Goal: Information Seeking & Learning: Learn about a topic

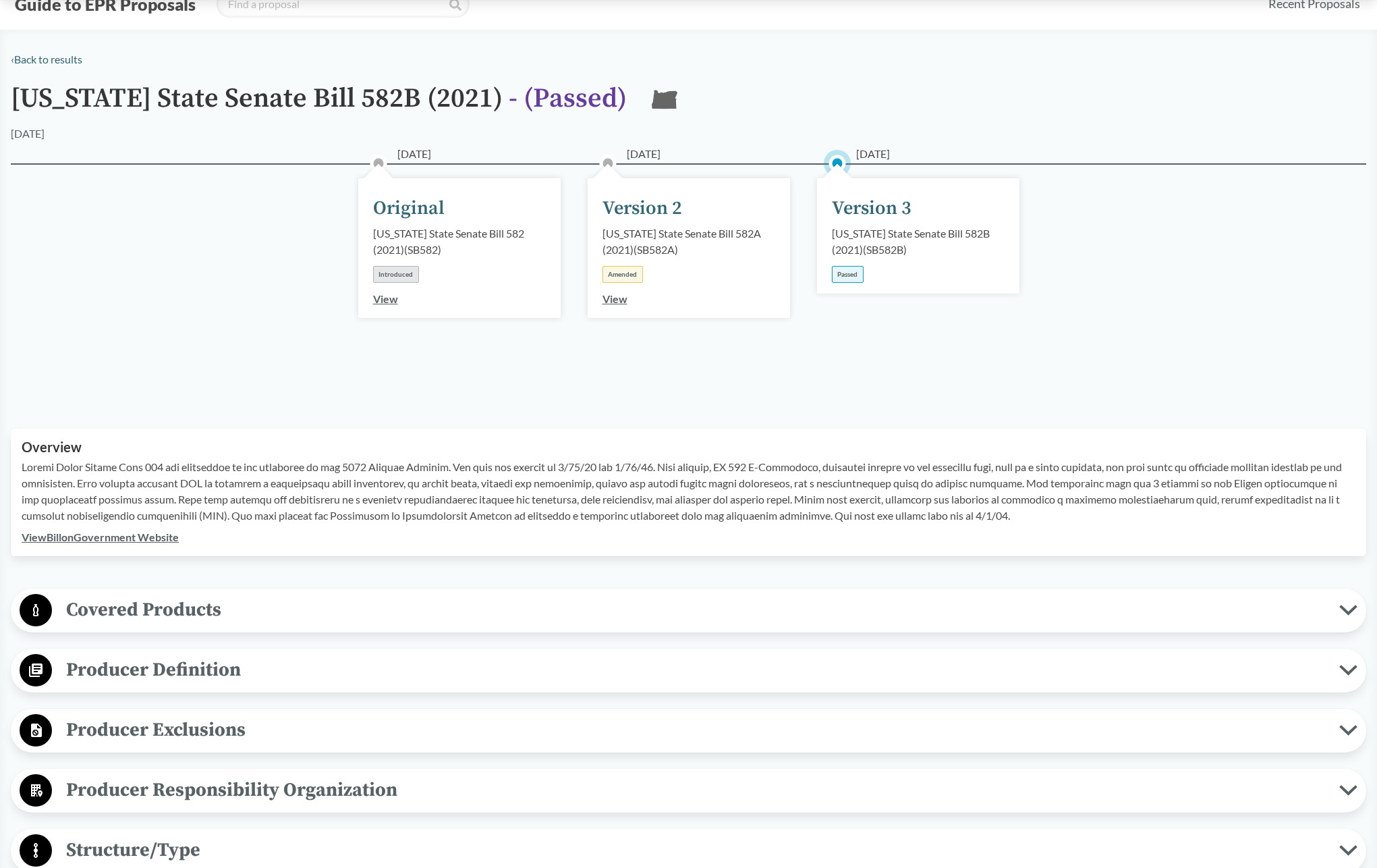
scroll to position [125, 0]
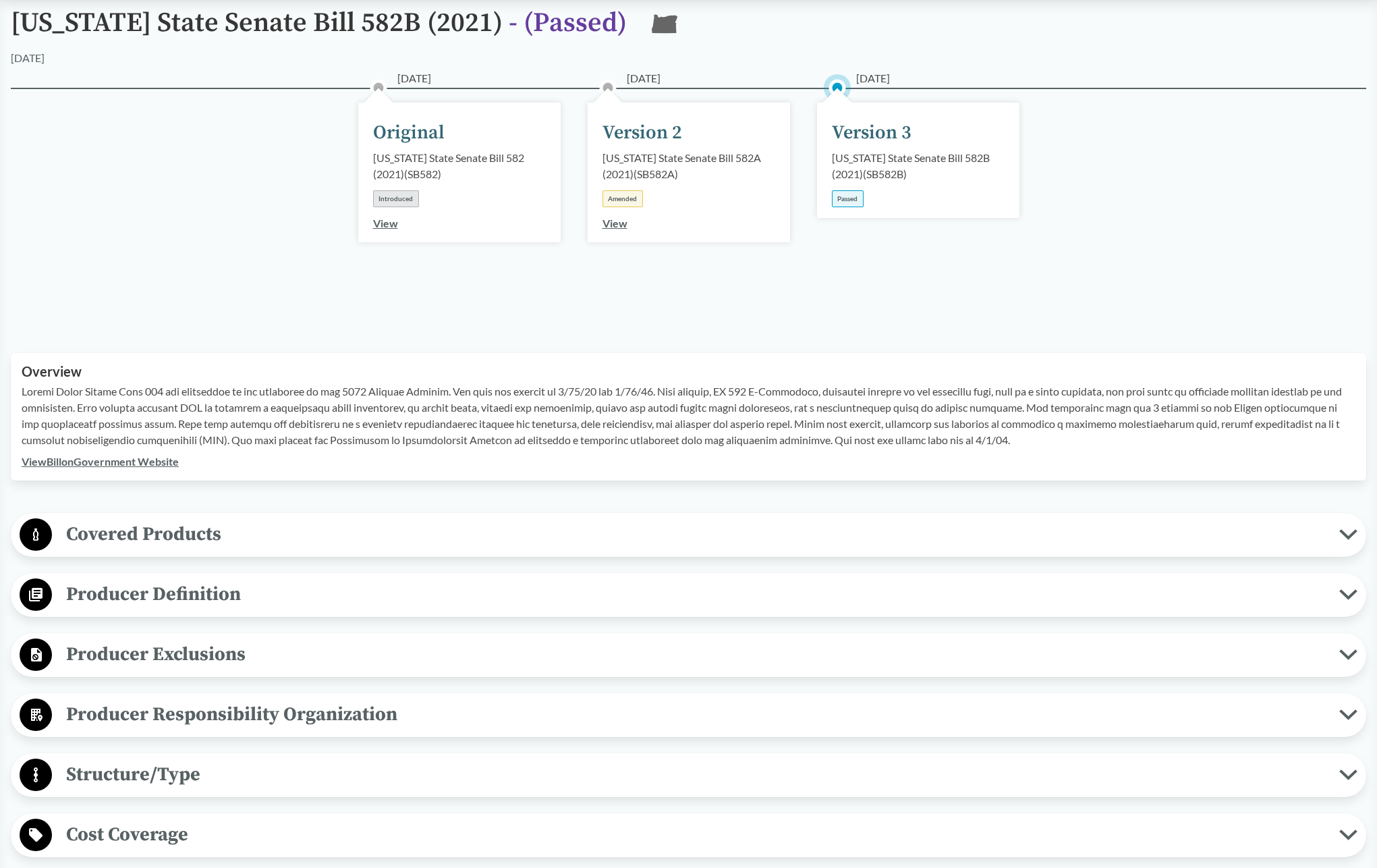
click at [383, 537] on span "Covered Products" at bounding box center [696, 534] width 1288 height 30
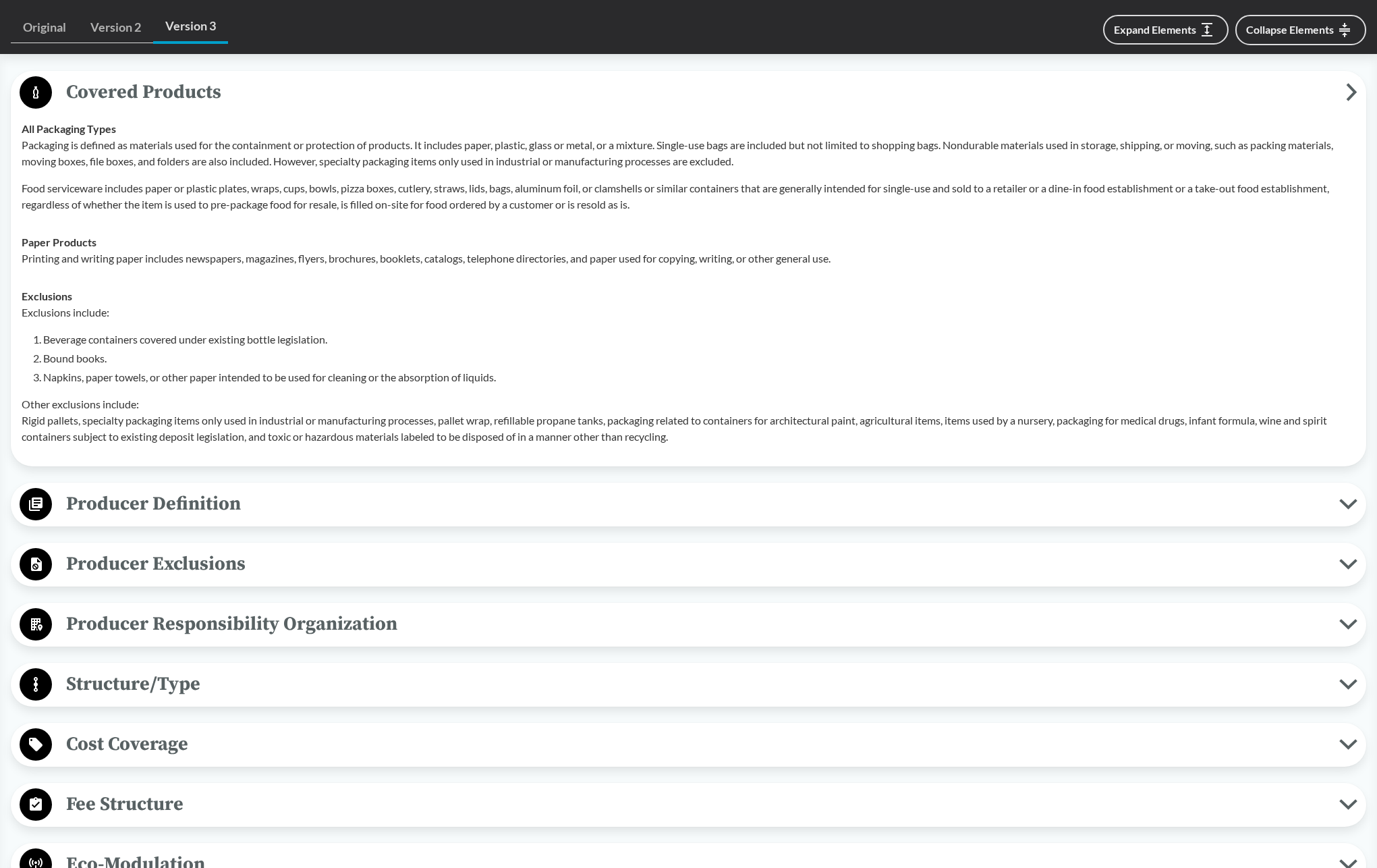
scroll to position [746, 0]
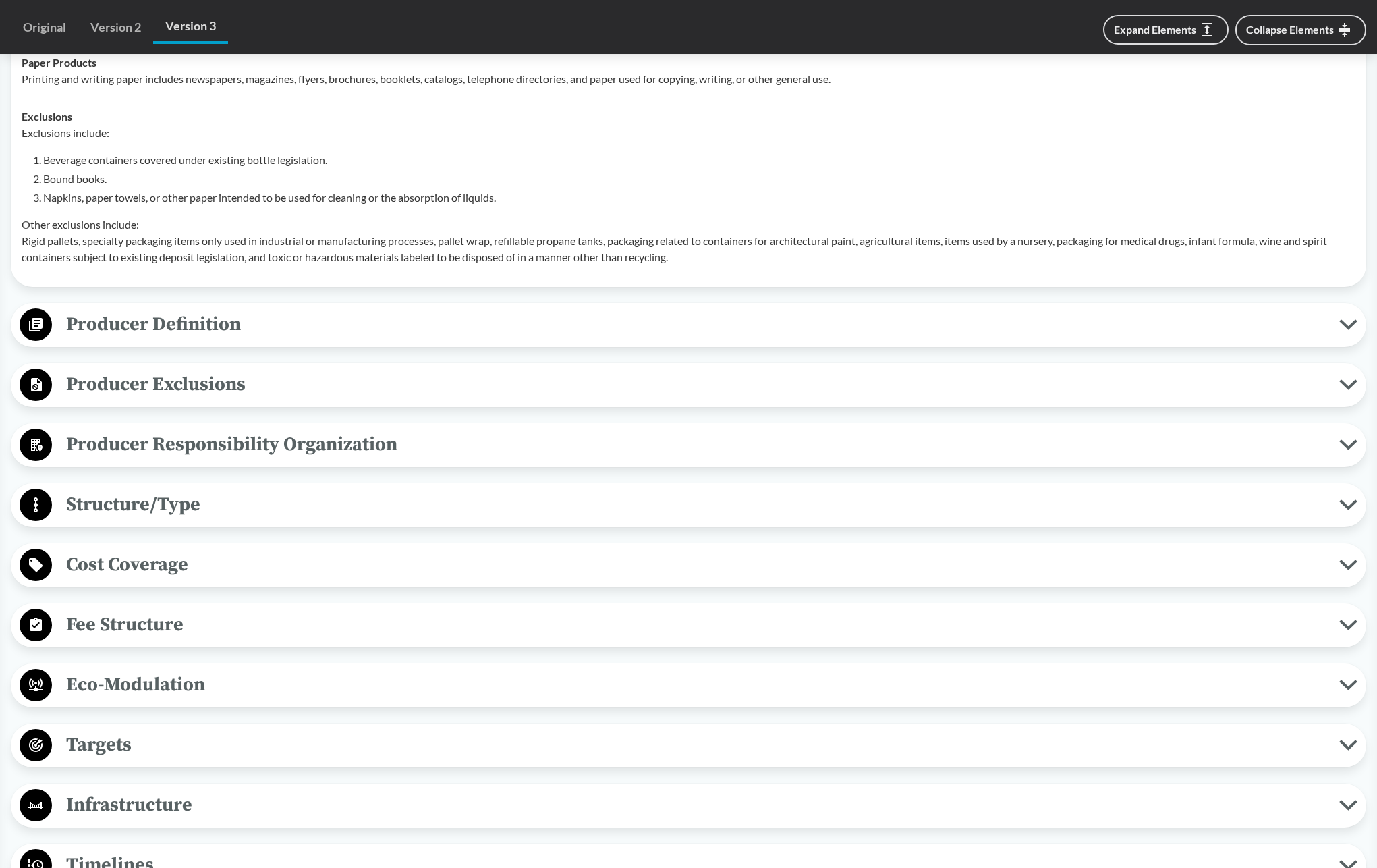
click at [224, 318] on span "Producer Definition" at bounding box center [696, 324] width 1288 height 30
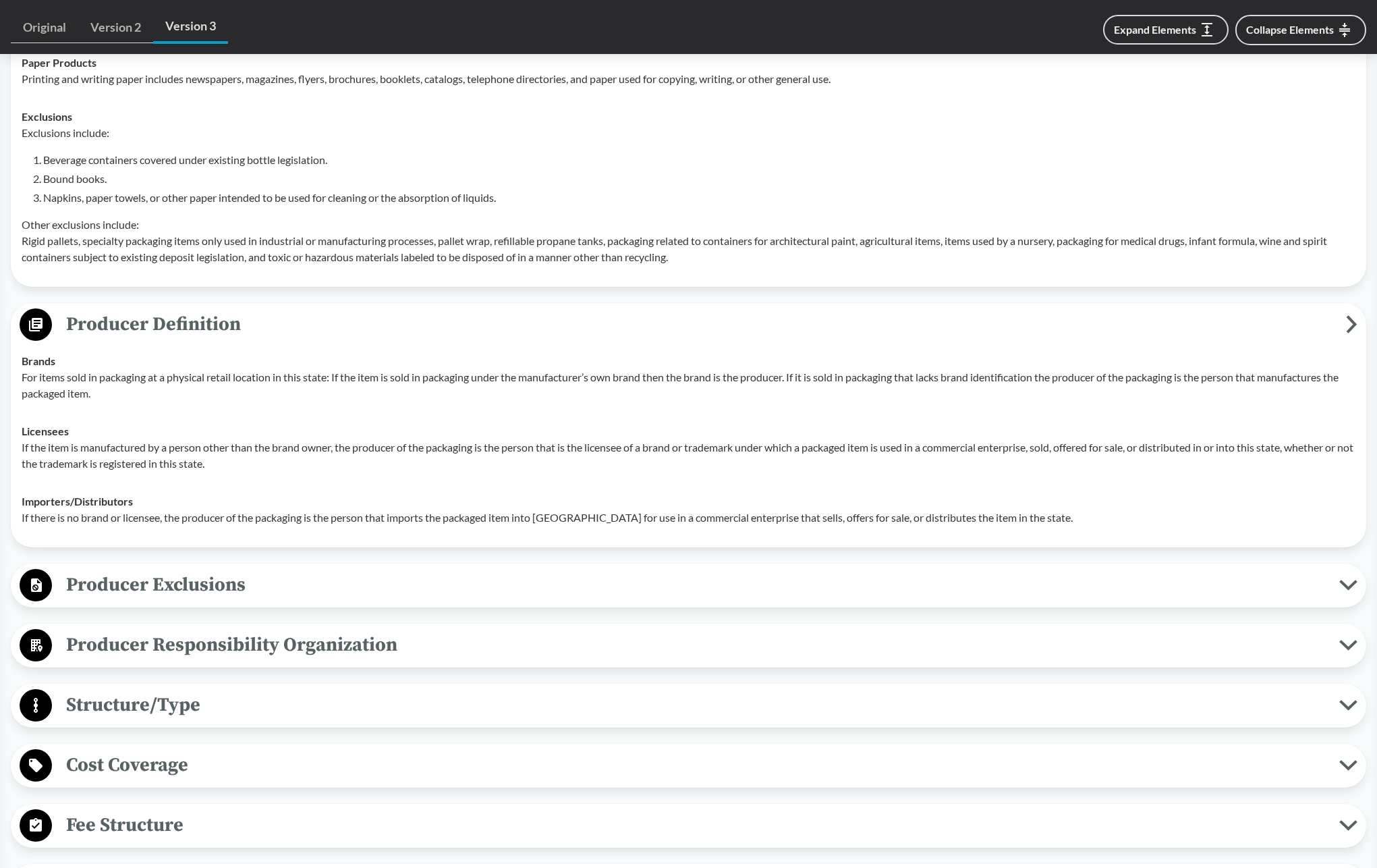
scroll to position [1014, 0]
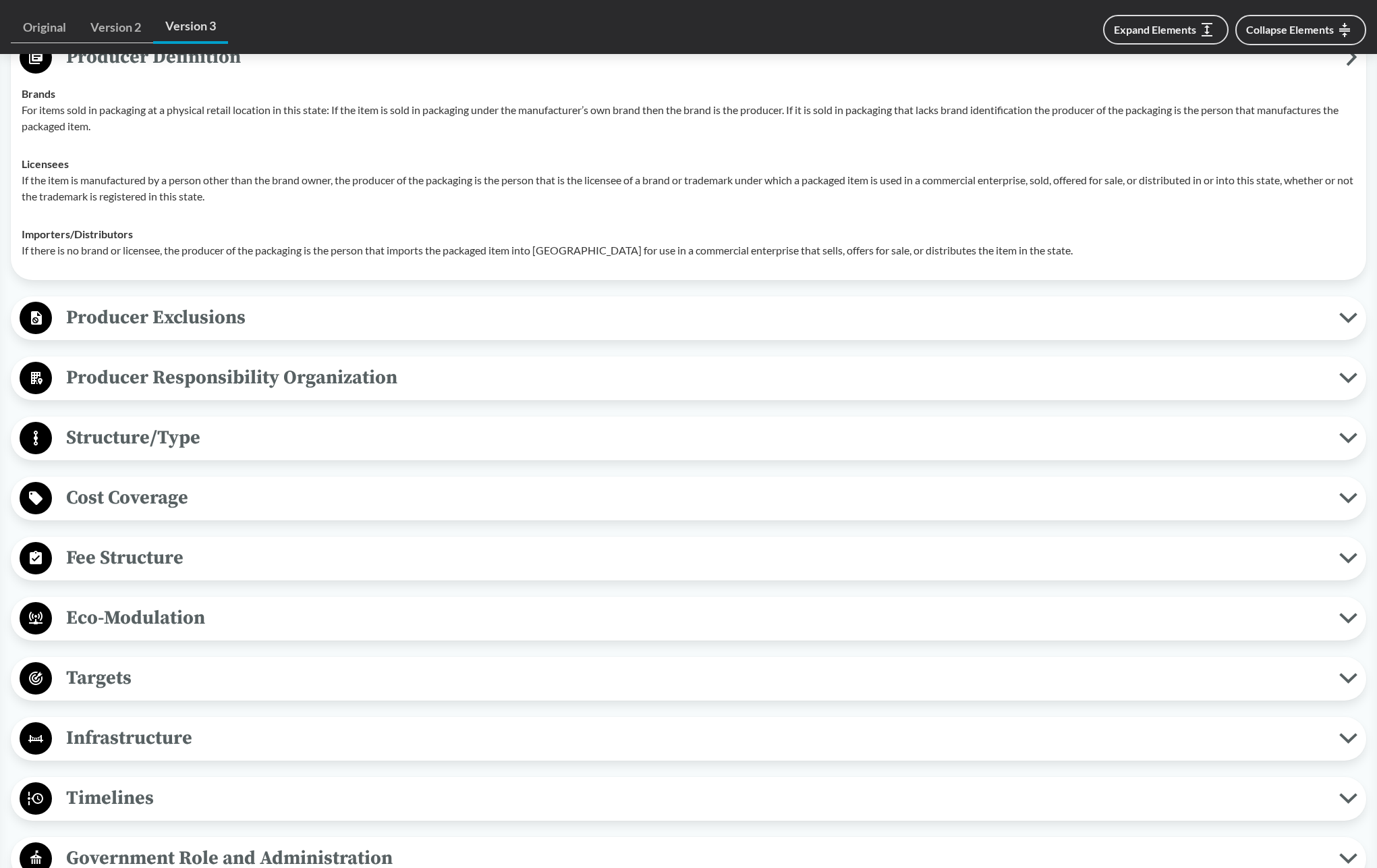
click at [231, 320] on span "Producer Exclusions" at bounding box center [696, 317] width 1288 height 30
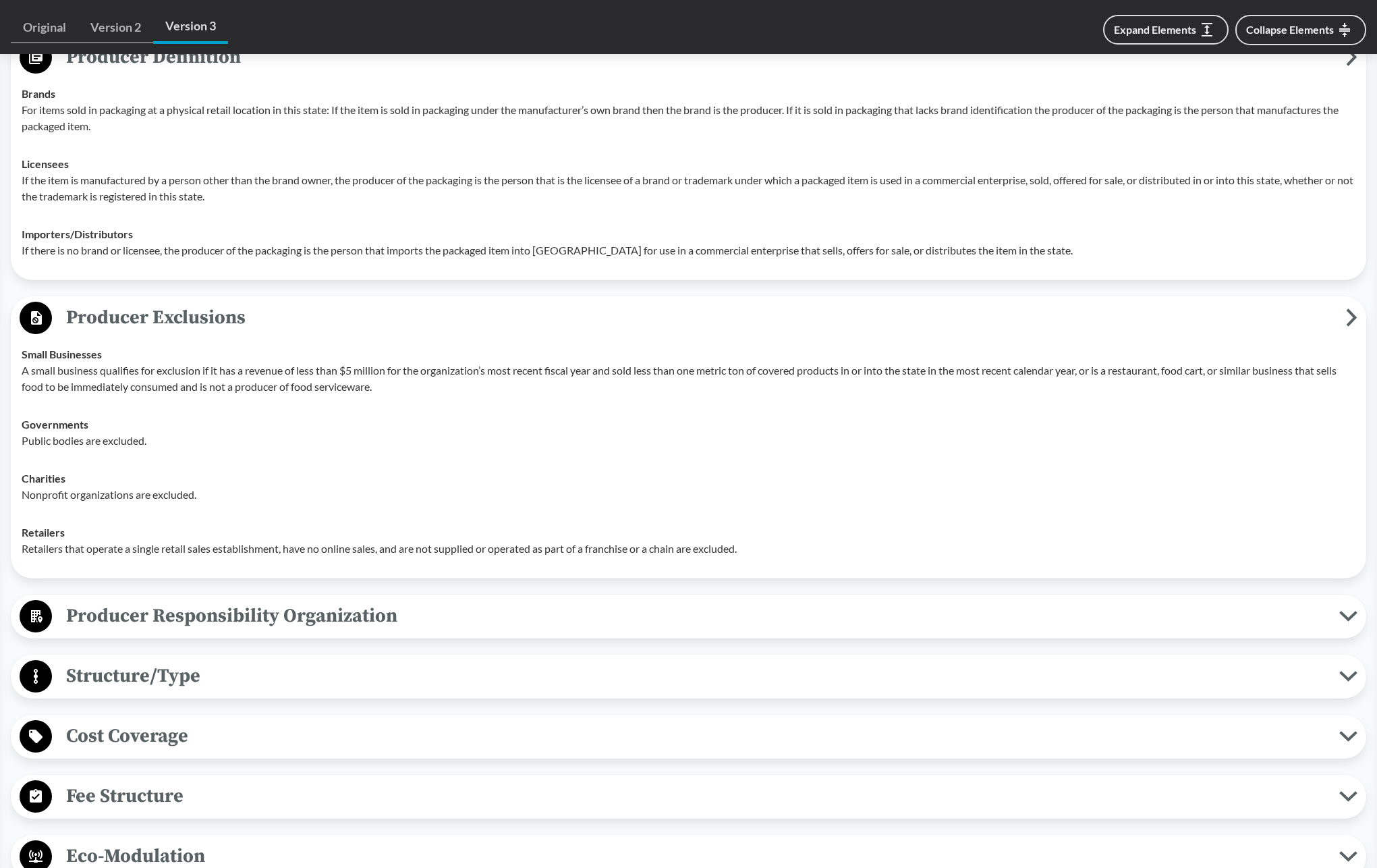
scroll to position [1487, 0]
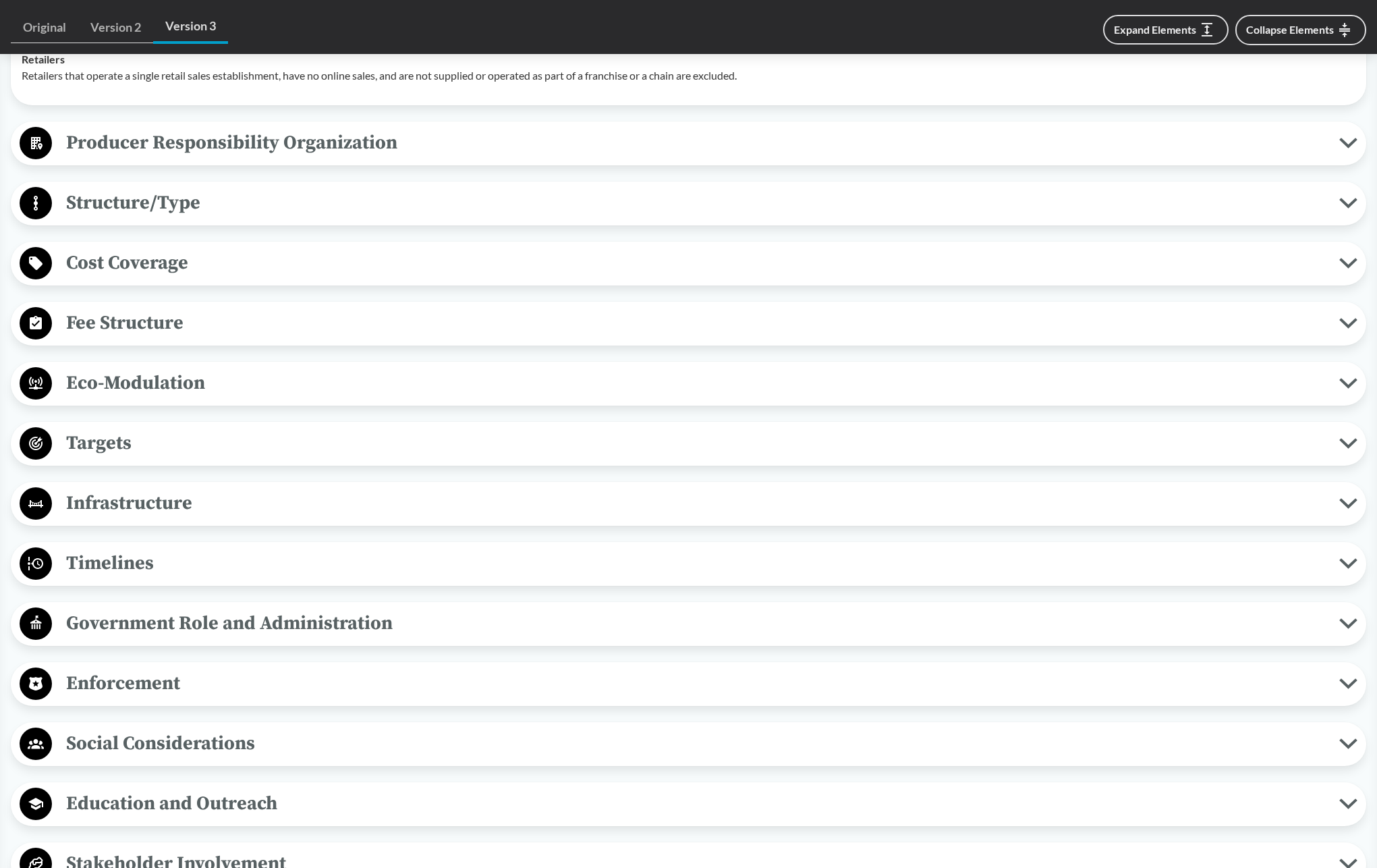
click at [167, 256] on span "Cost Coverage" at bounding box center [696, 263] width 1288 height 30
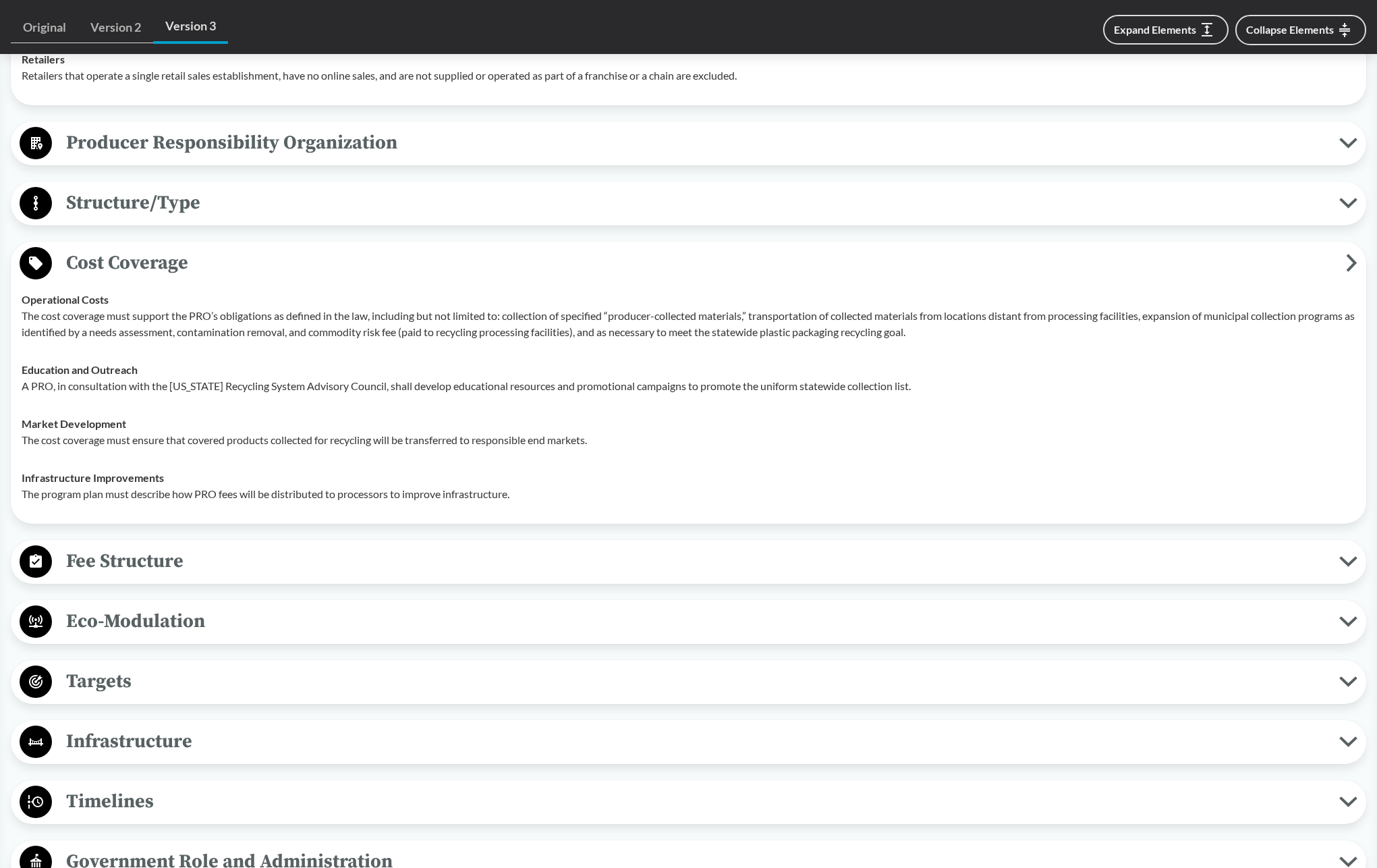
click at [188, 204] on span "Structure/Type" at bounding box center [696, 202] width 1288 height 30
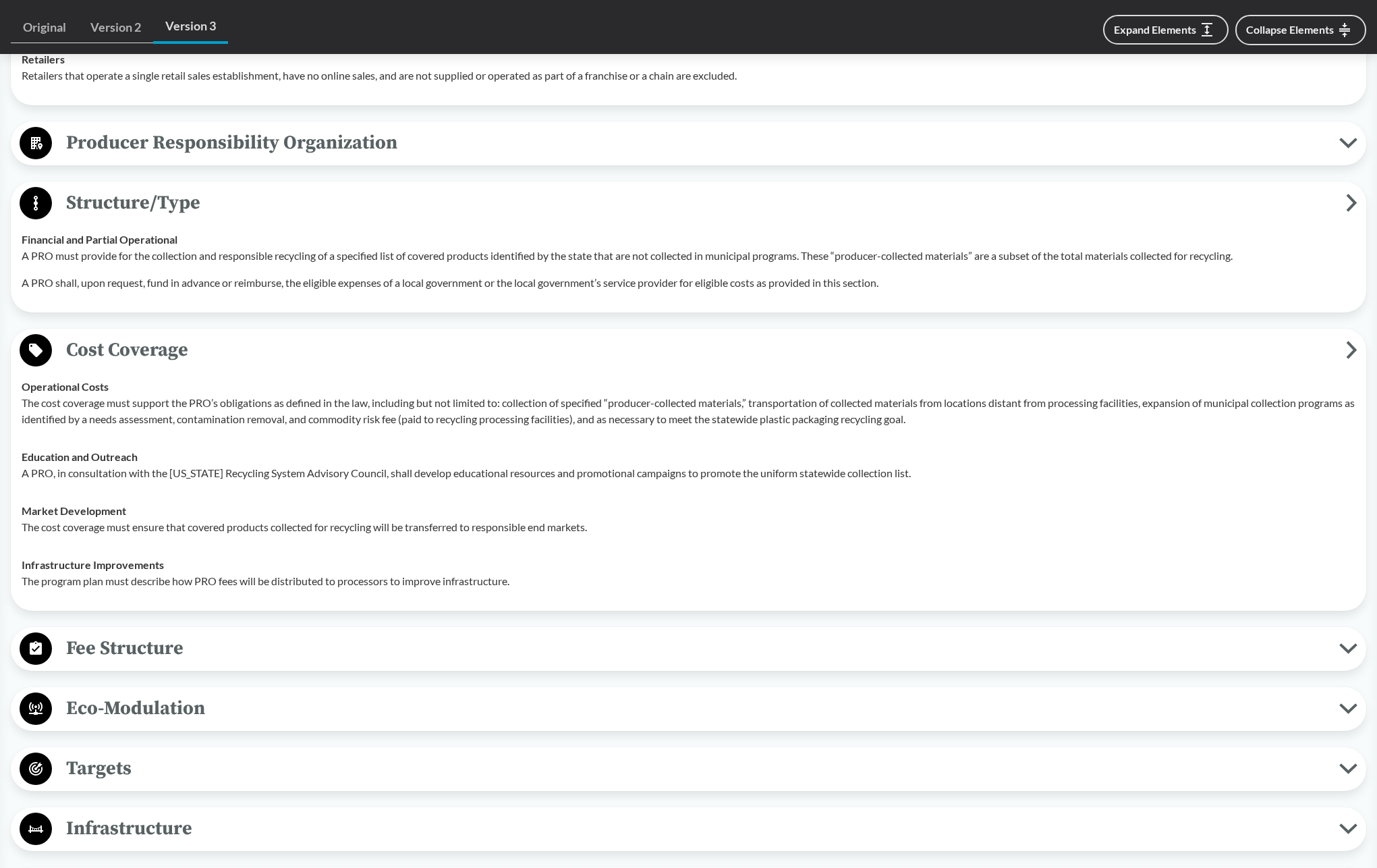
click at [270, 141] on span "Producer Responsibility Organization" at bounding box center [696, 142] width 1288 height 30
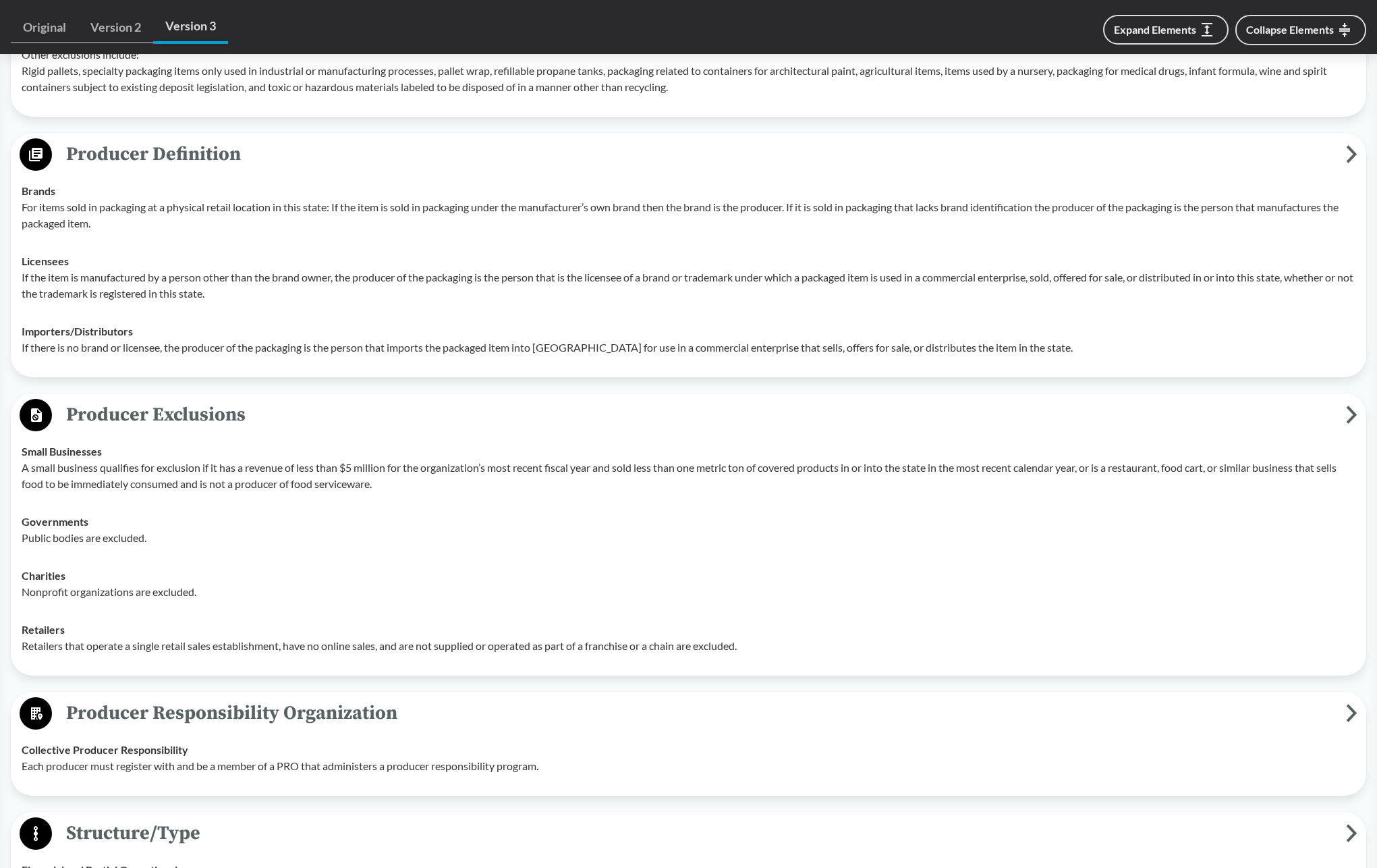
scroll to position [0, 0]
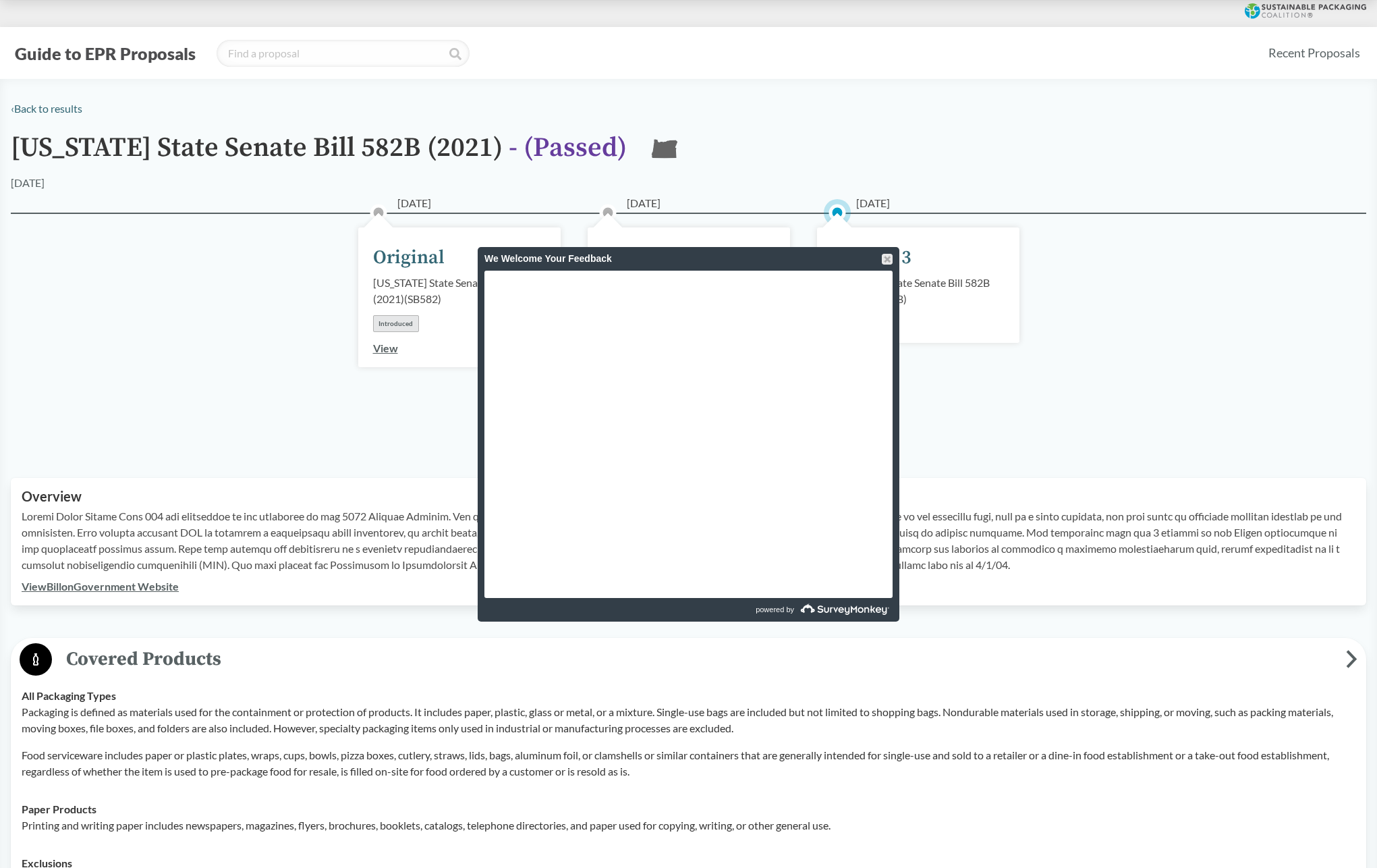
click at [197, 301] on div "[DATE] Original [US_STATE] State Senate Bill 582 (2021) ( SB582 ) Introduced Vi…" at bounding box center [688, 328] width 1356 height 232
click at [263, 268] on div "[DATE] Original [US_STATE] State Senate Bill 582 (2021) ( SB582 ) Introduced Vi…" at bounding box center [688, 328] width 1356 height 232
